Goal: Task Accomplishment & Management: Use online tool/utility

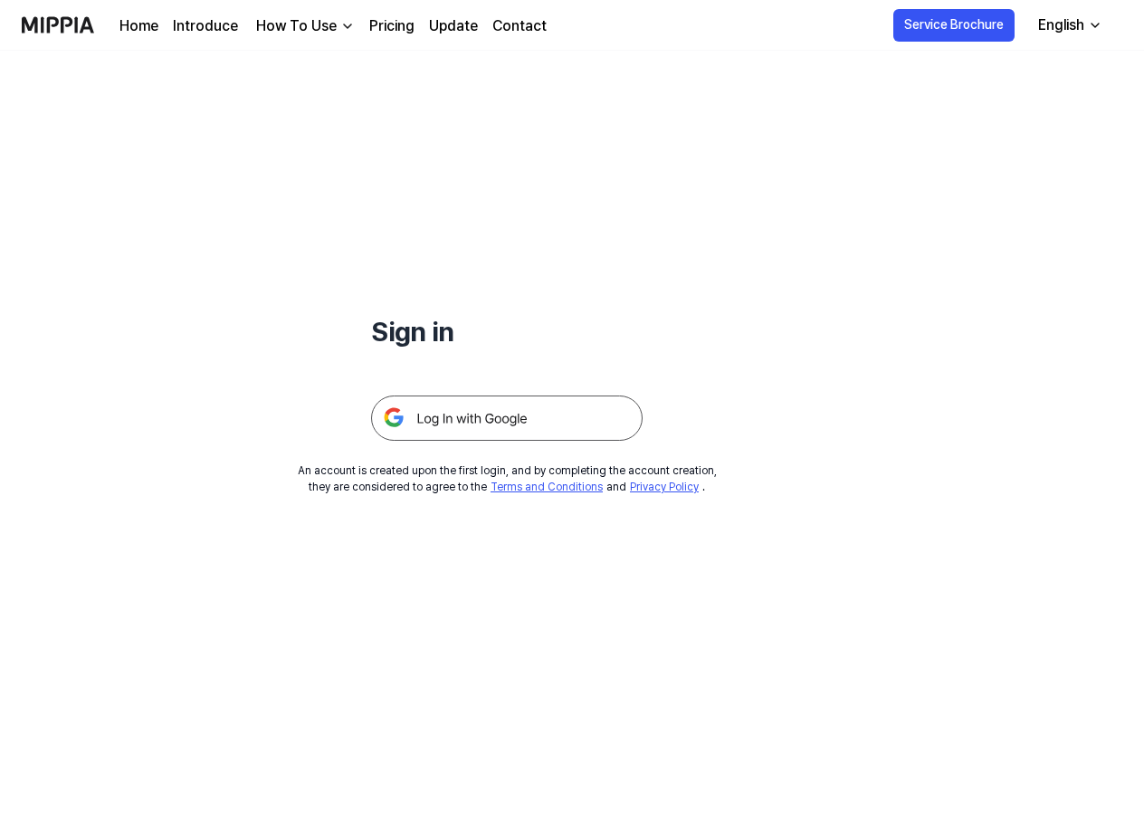
click at [506, 421] on img at bounding box center [507, 418] width 272 height 45
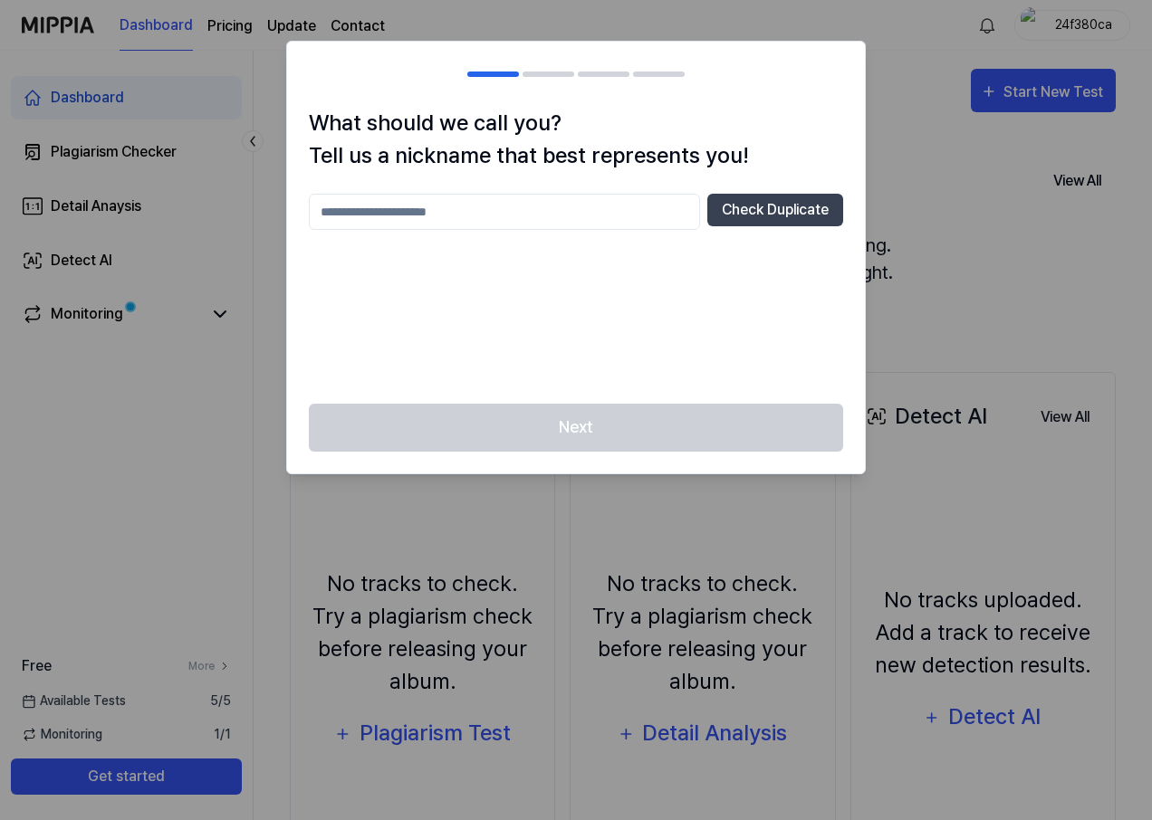
click at [519, 220] on input "text" at bounding box center [504, 212] width 391 height 36
type input "******"
click at [669, 430] on div "Next" at bounding box center [576, 439] width 578 height 70
click at [783, 212] on button "Check Duplicate" at bounding box center [775, 210] width 136 height 33
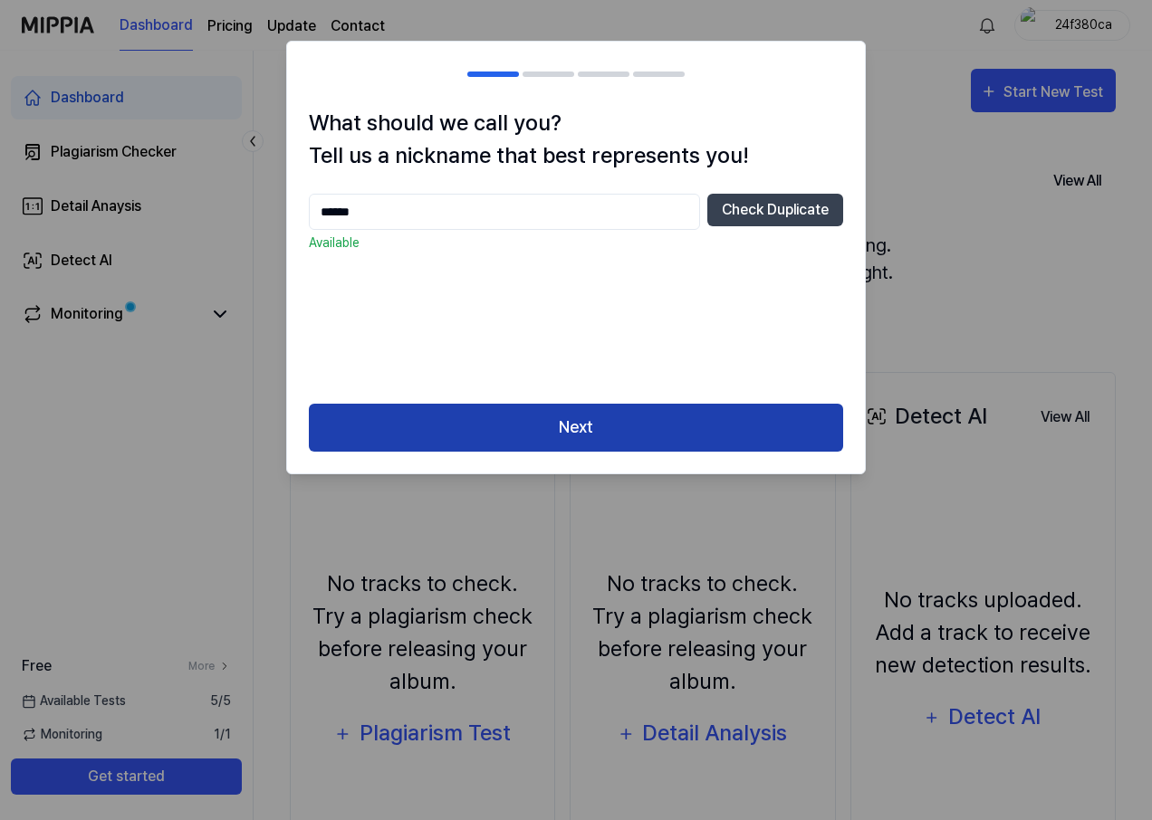
drag, startPoint x: 587, startPoint y: 469, endPoint x: 590, endPoint y: 446, distance: 22.9
click at [587, 462] on div "Next" at bounding box center [576, 439] width 578 height 70
click at [594, 424] on button "Next" at bounding box center [576, 428] width 534 height 48
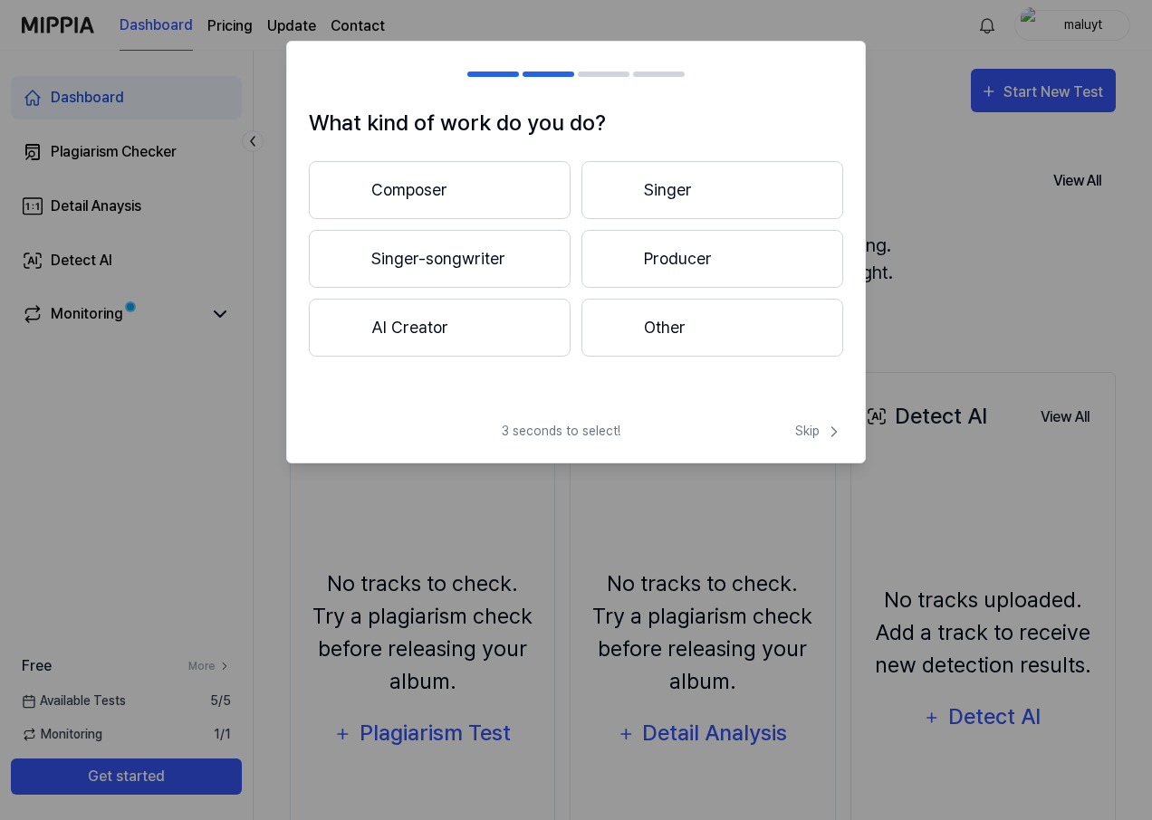
click at [707, 329] on button "Other" at bounding box center [712, 328] width 262 height 58
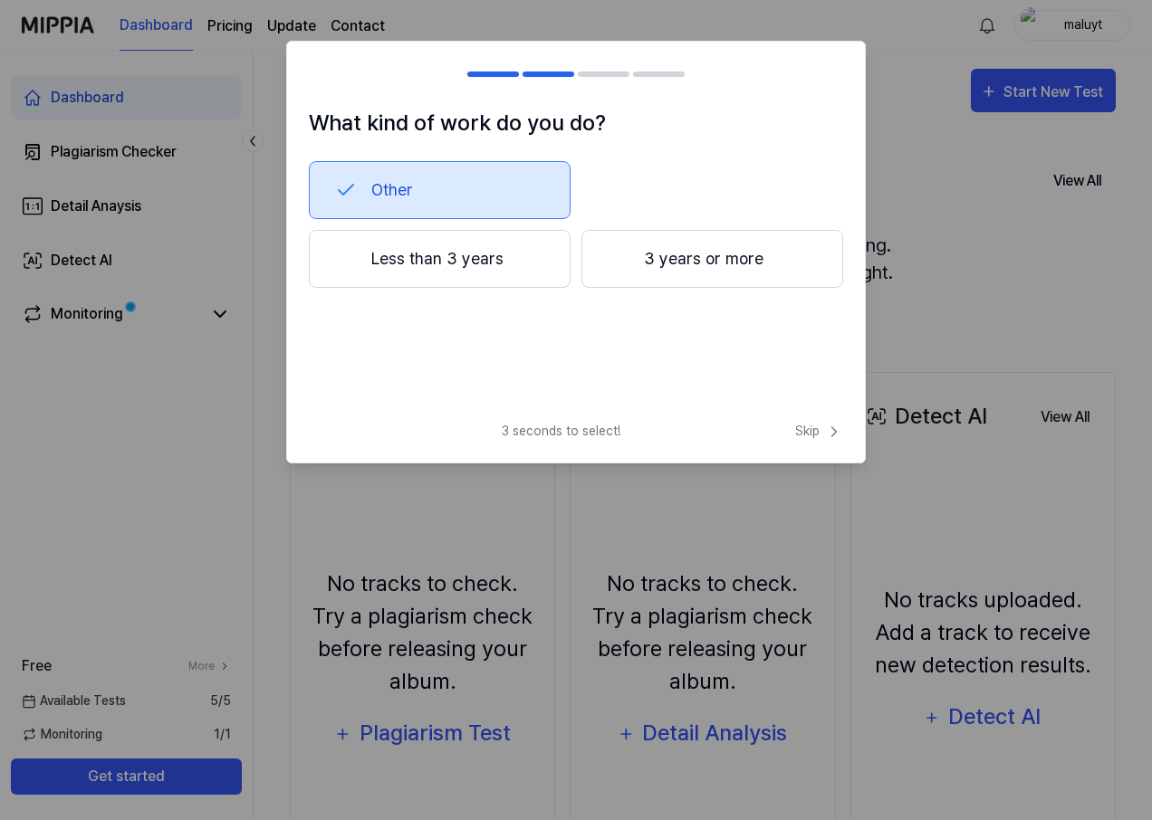
click at [510, 258] on button "Less than 3 years" at bounding box center [440, 259] width 262 height 58
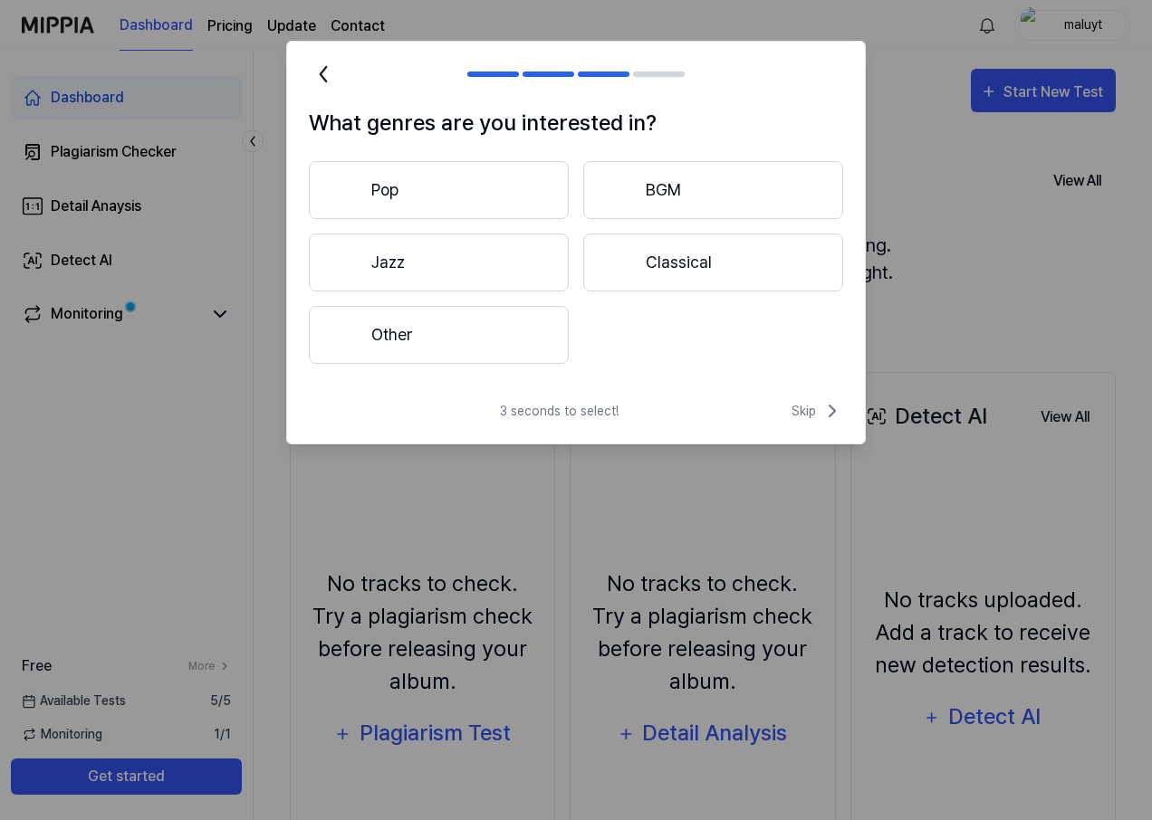
click at [442, 337] on button "Other" at bounding box center [439, 335] width 260 height 58
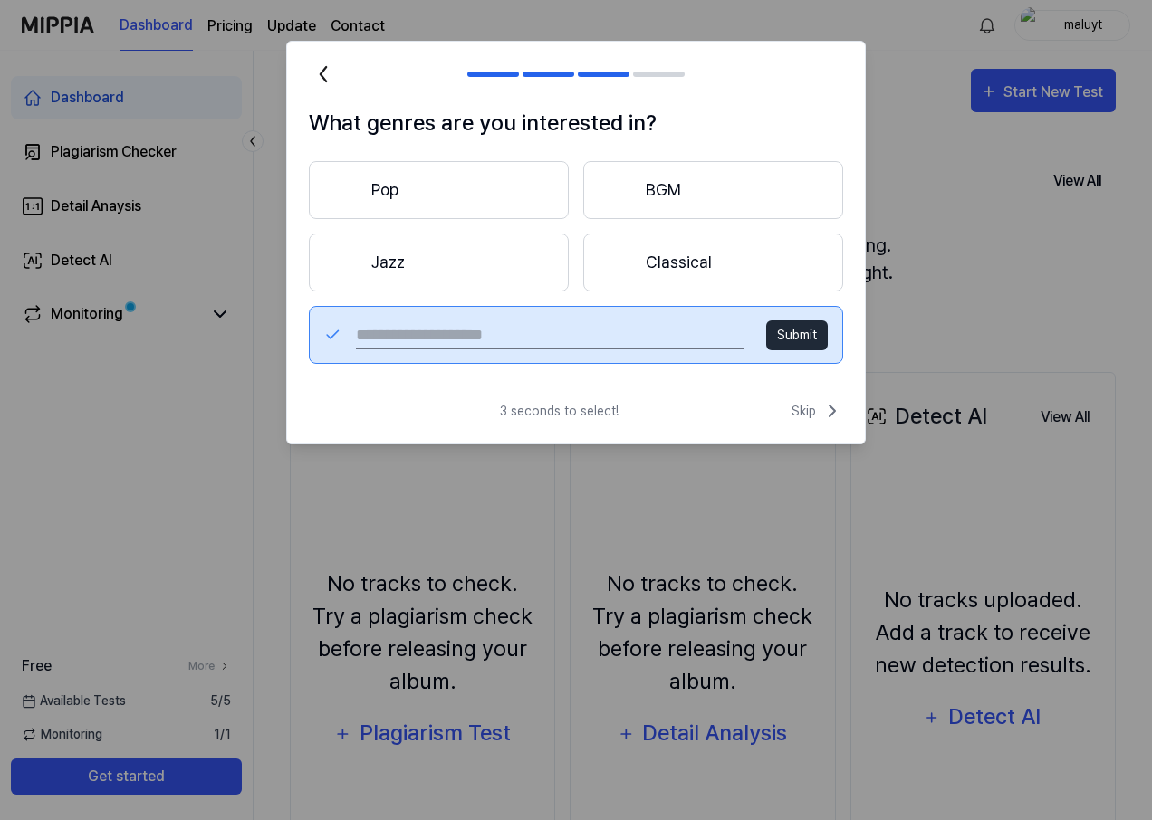
click at [543, 330] on input "text" at bounding box center [550, 334] width 388 height 29
type input "****"
click at [808, 322] on button "Submit" at bounding box center [797, 335] width 62 height 30
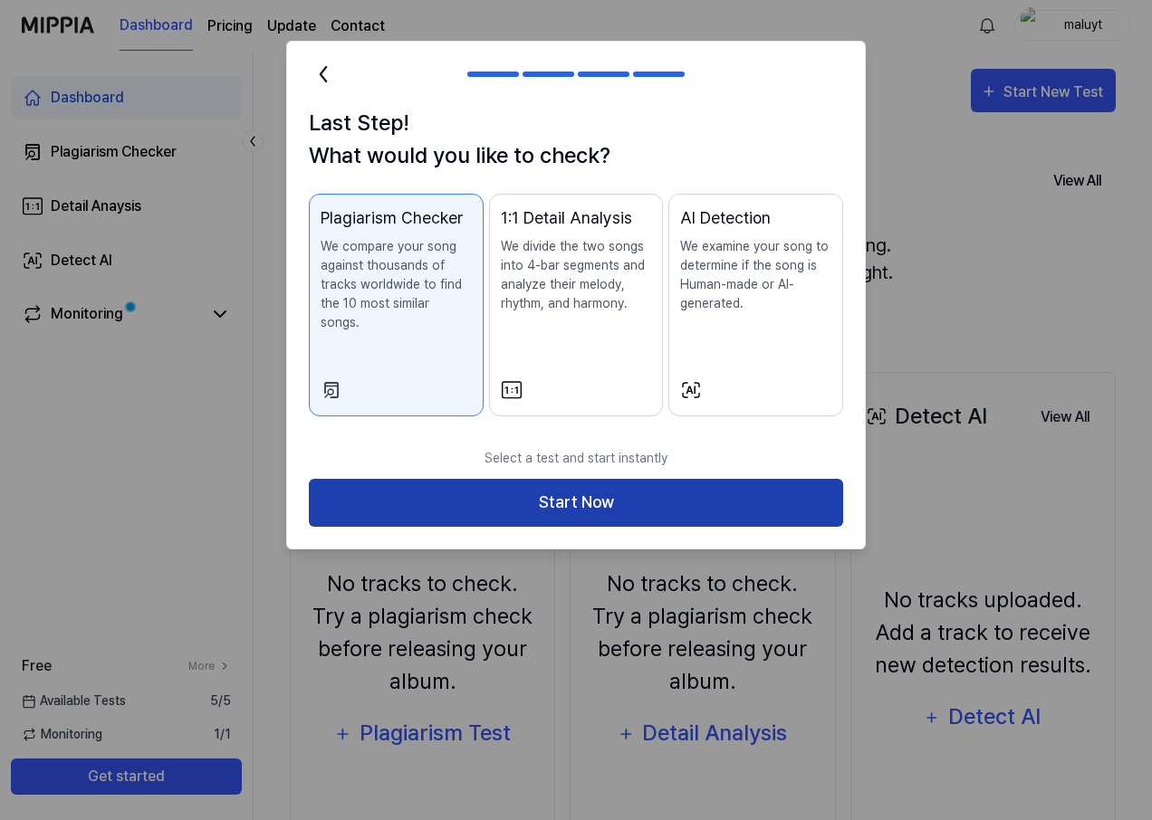
click at [598, 482] on button "Start Now" at bounding box center [576, 503] width 534 height 48
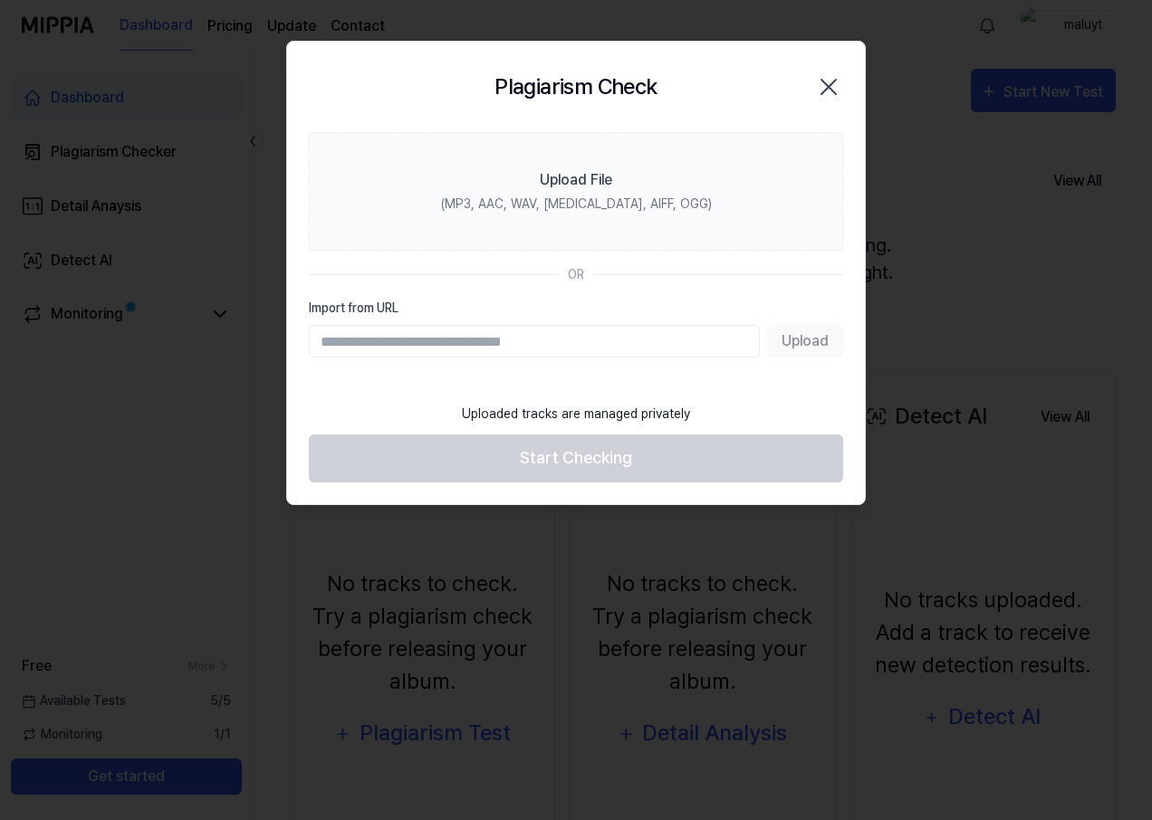
click at [477, 350] on input "Import from URL" at bounding box center [534, 341] width 451 height 33
paste input "**********"
type input "**********"
click at [785, 333] on button "Upload" at bounding box center [805, 341] width 76 height 33
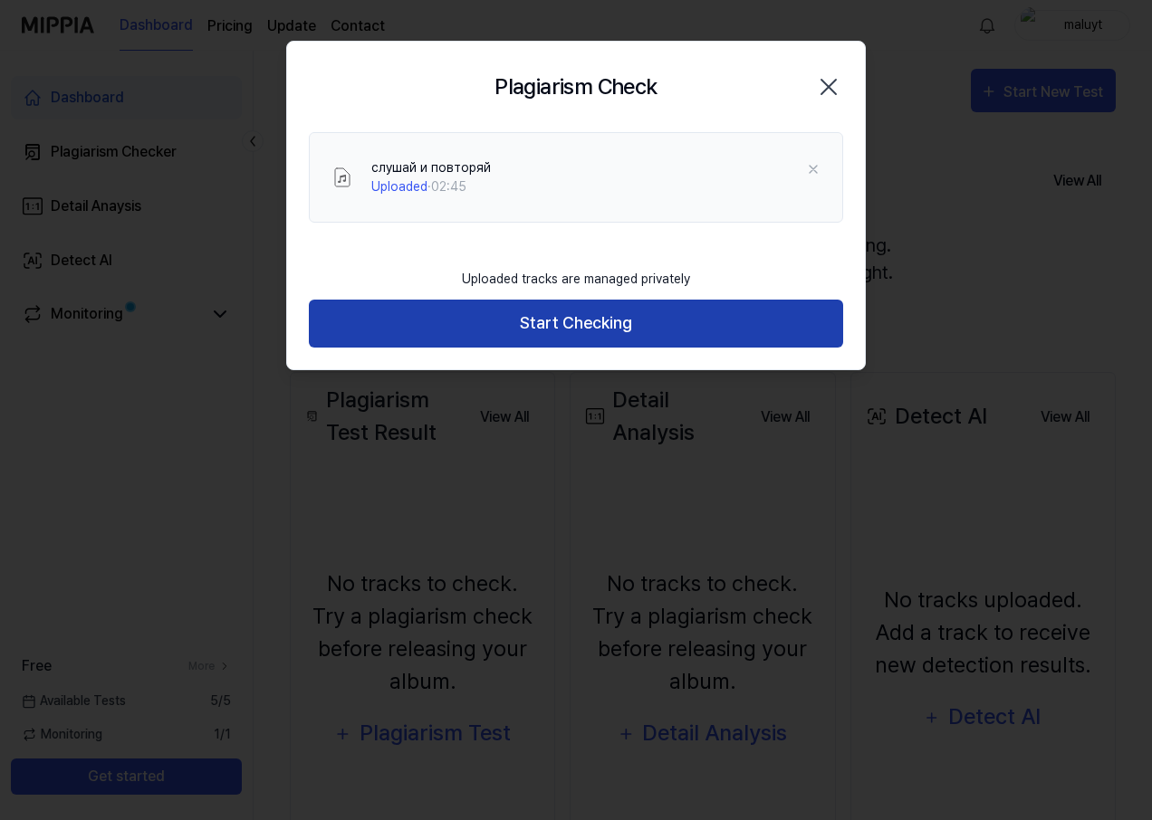
click at [530, 330] on button "Start Checking" at bounding box center [576, 324] width 534 height 48
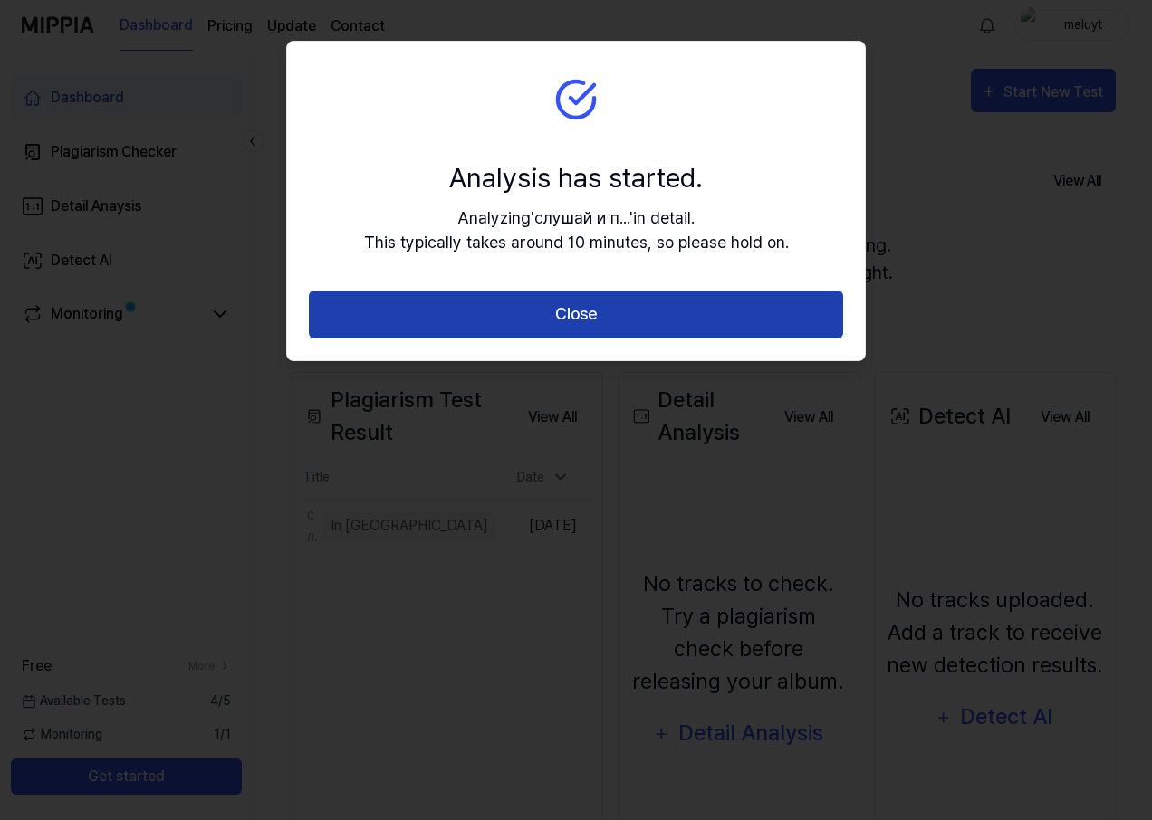
click at [594, 315] on button "Close" at bounding box center [576, 315] width 534 height 48
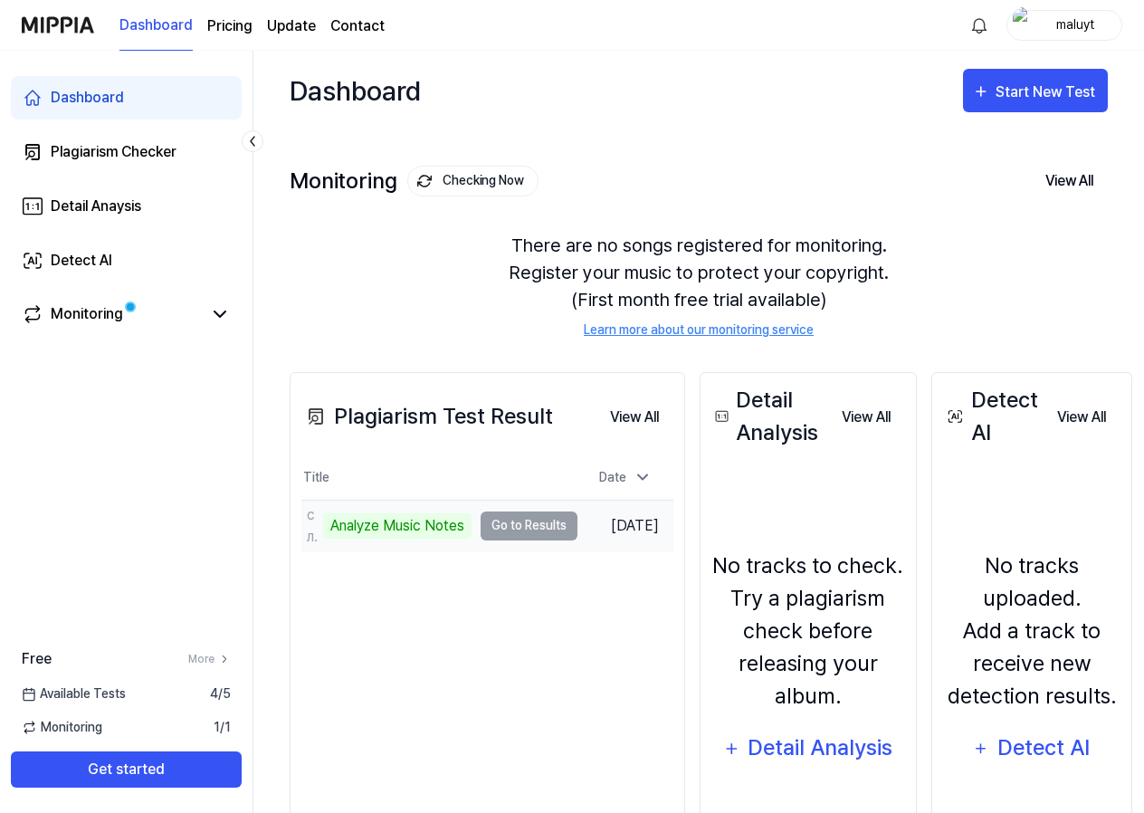
click at [500, 523] on td "слушай и повторяй Analyze Music Notes Go to Results" at bounding box center [439, 526] width 276 height 51
